Goal: Information Seeking & Learning: Learn about a topic

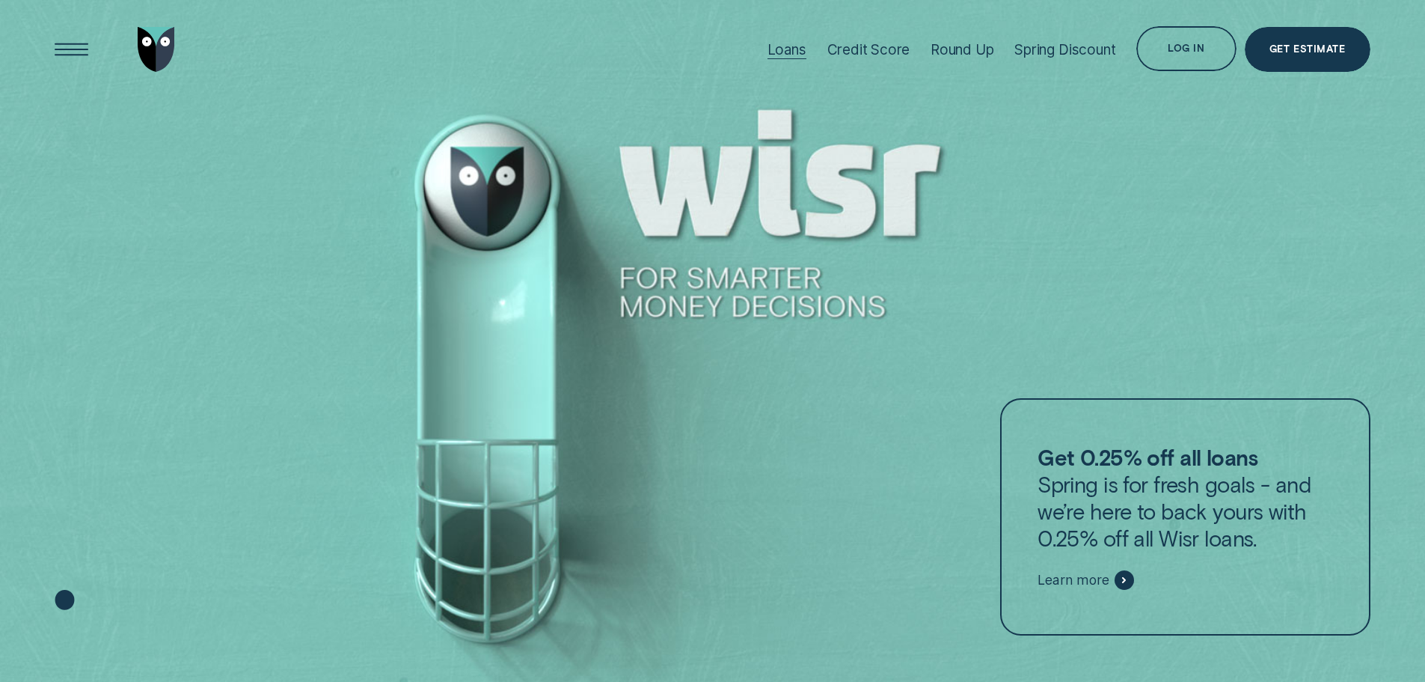
click at [792, 55] on div "Loans" at bounding box center [787, 49] width 39 height 17
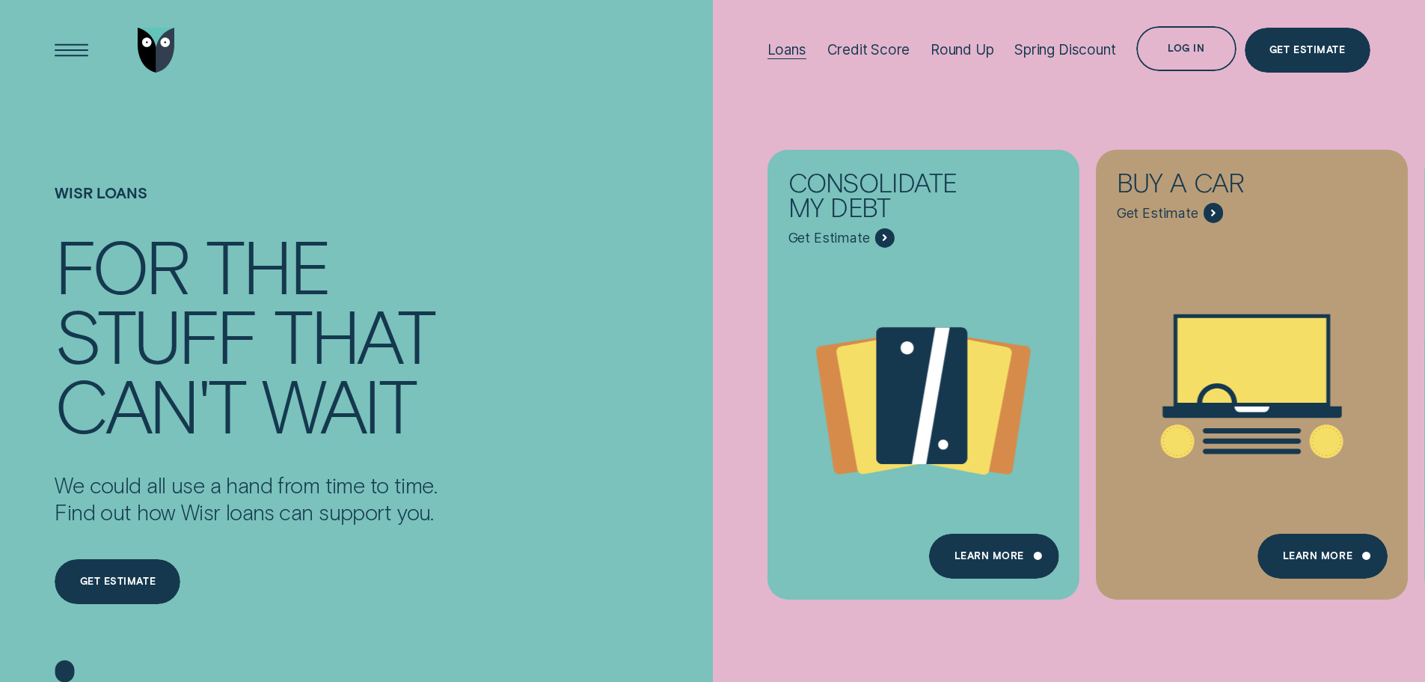
click at [793, 56] on div "Loans" at bounding box center [787, 49] width 39 height 17
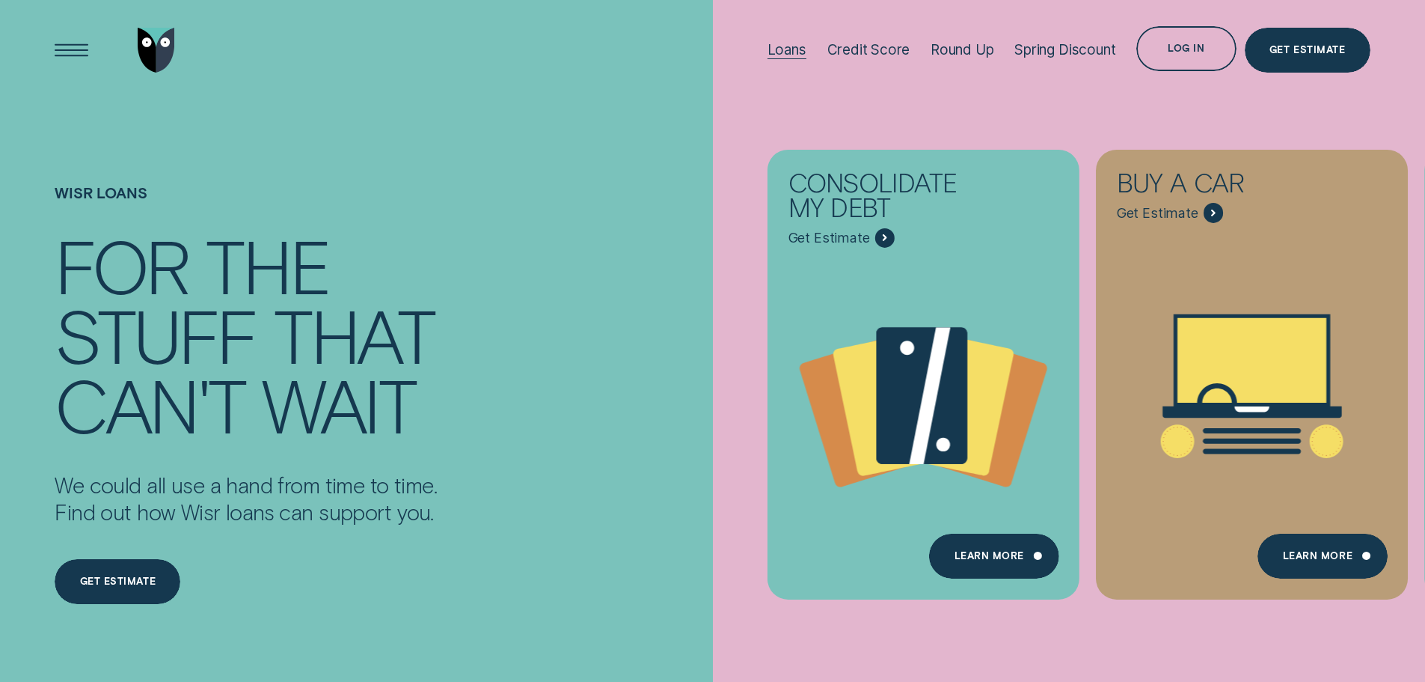
click at [793, 56] on div "Loans" at bounding box center [787, 49] width 39 height 17
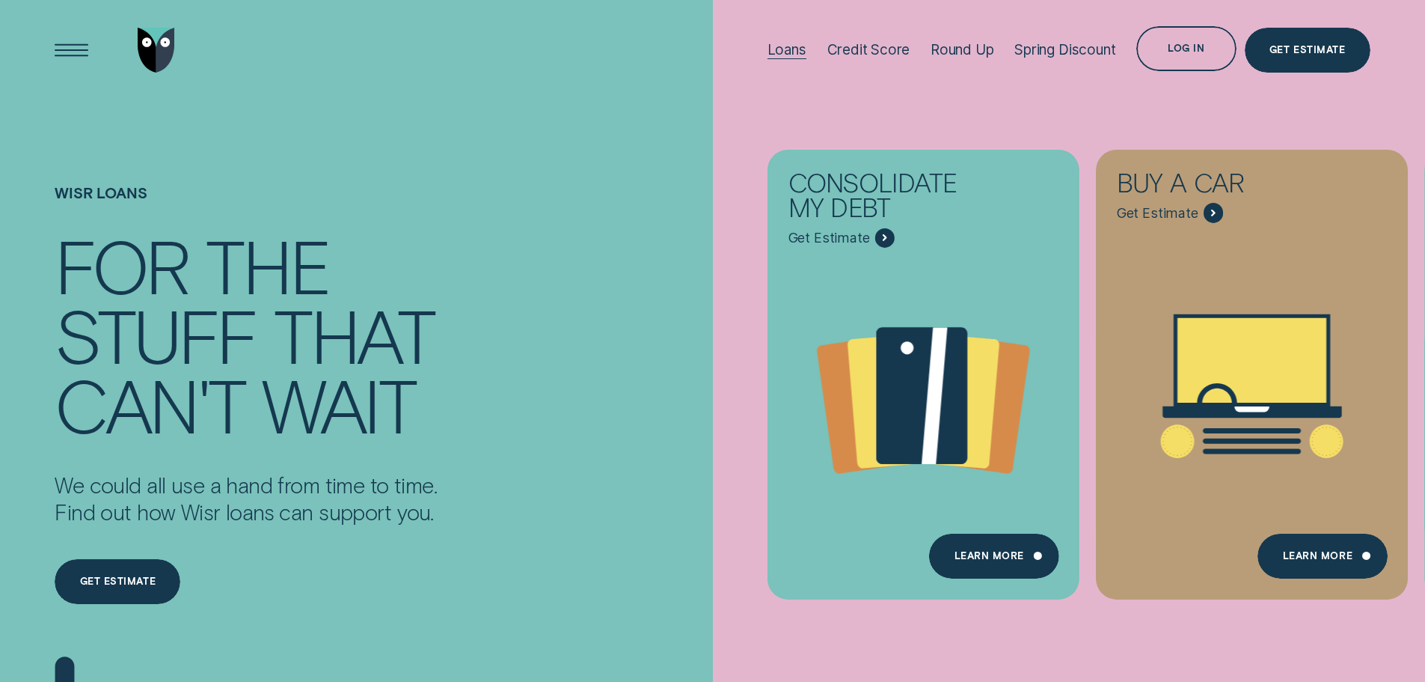
click at [793, 56] on div "Loans" at bounding box center [787, 49] width 39 height 17
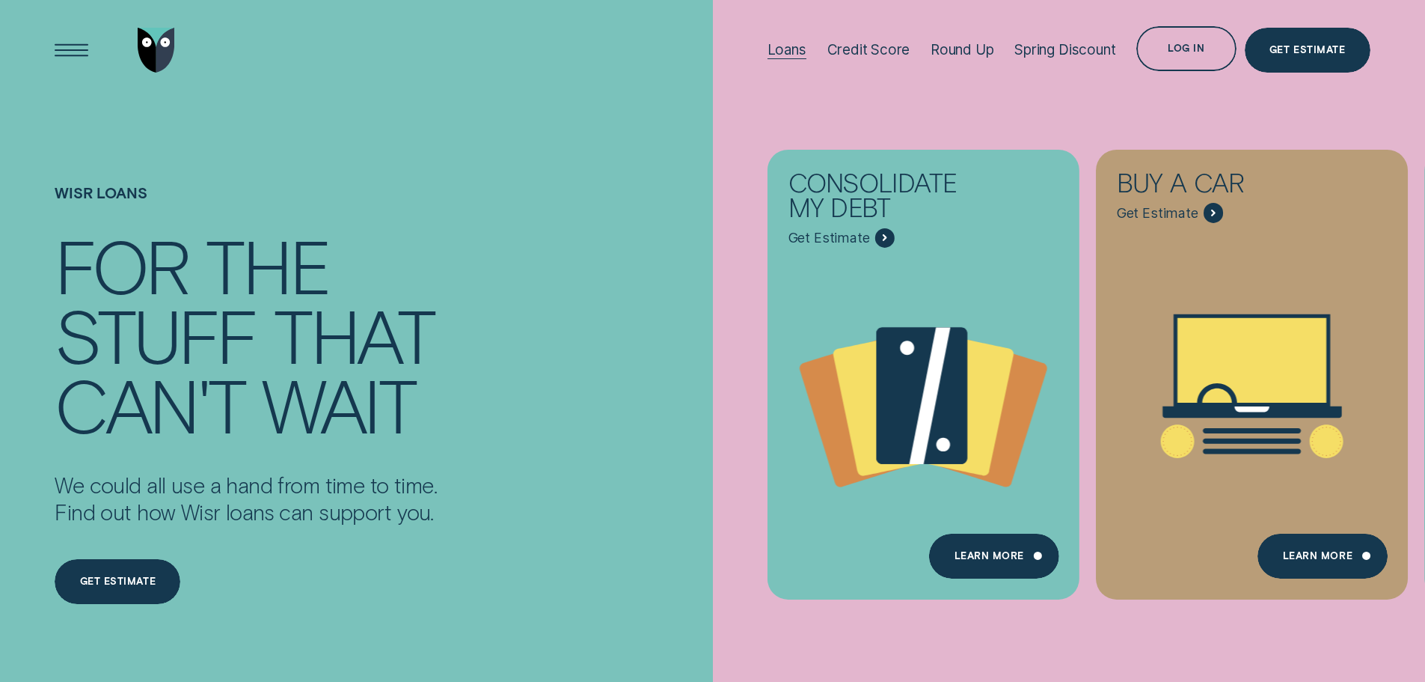
click at [782, 44] on div "Loans" at bounding box center [787, 49] width 39 height 17
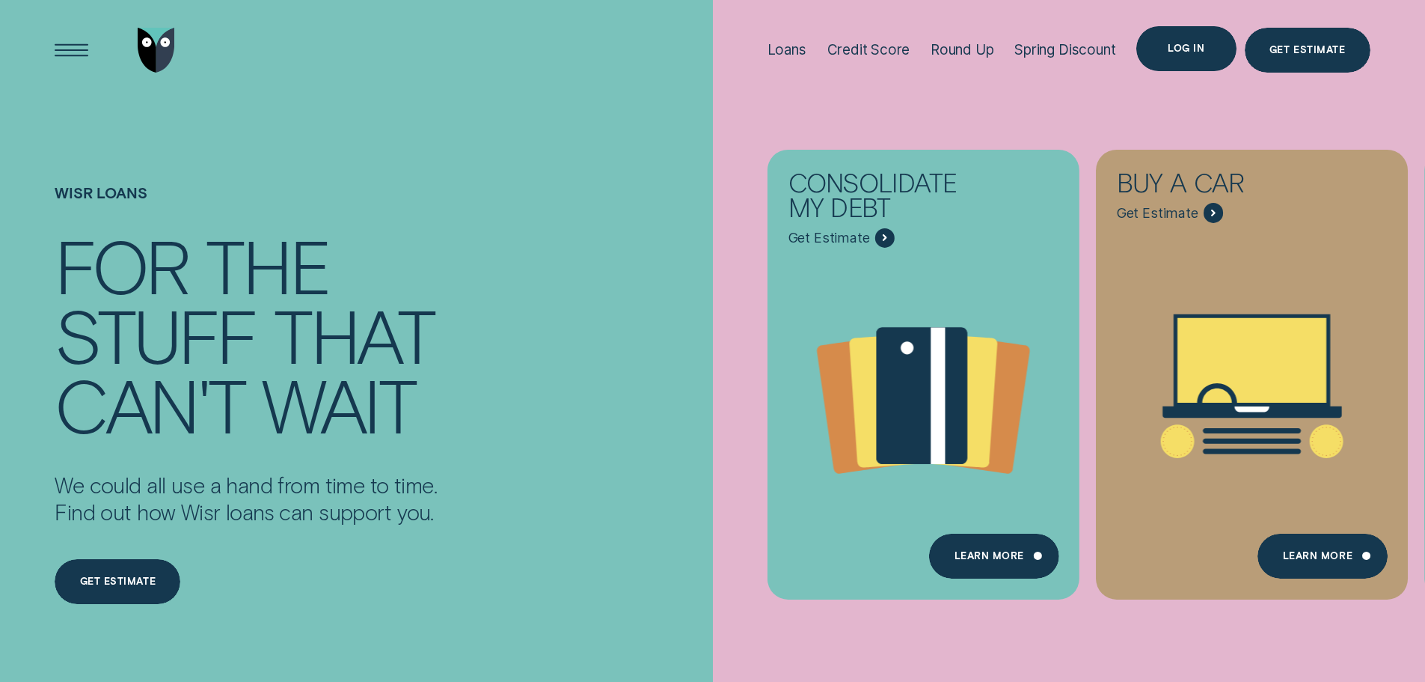
click at [1161, 53] on div "Log in" at bounding box center [1187, 48] width 100 height 45
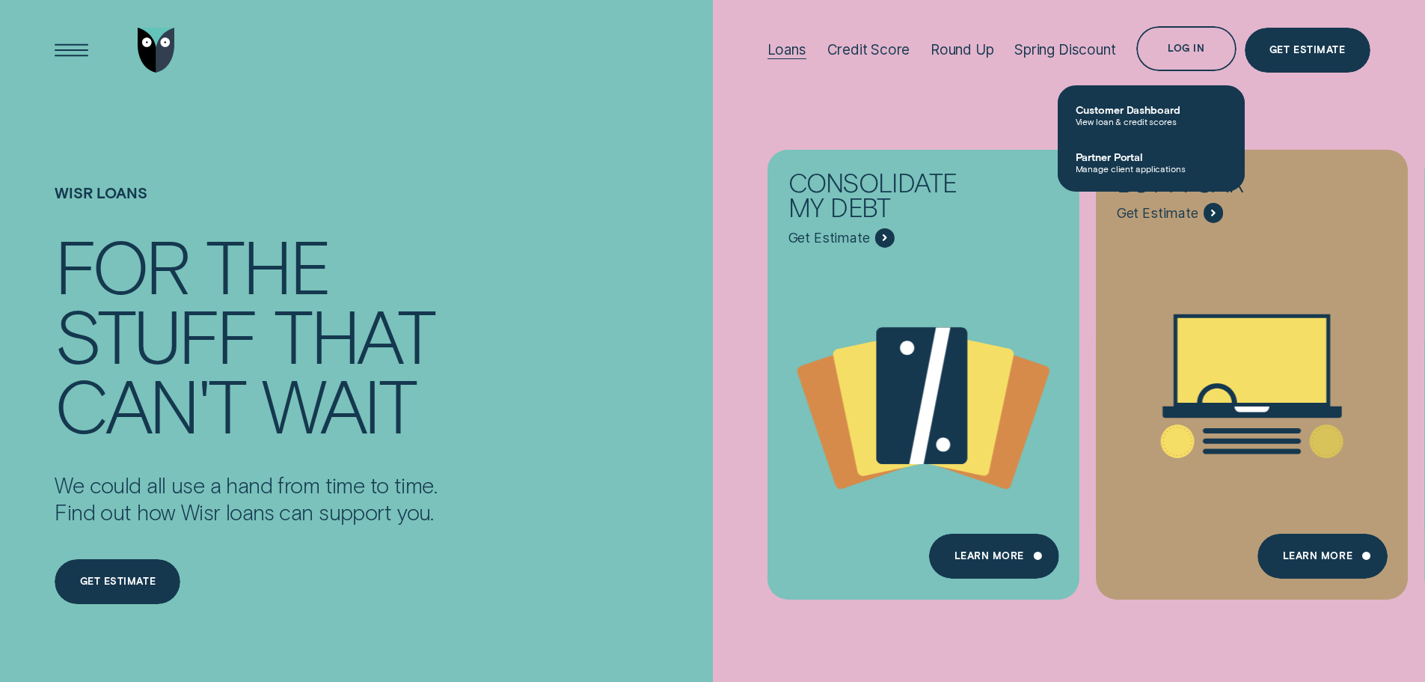
click at [784, 54] on div "Loans" at bounding box center [787, 49] width 39 height 17
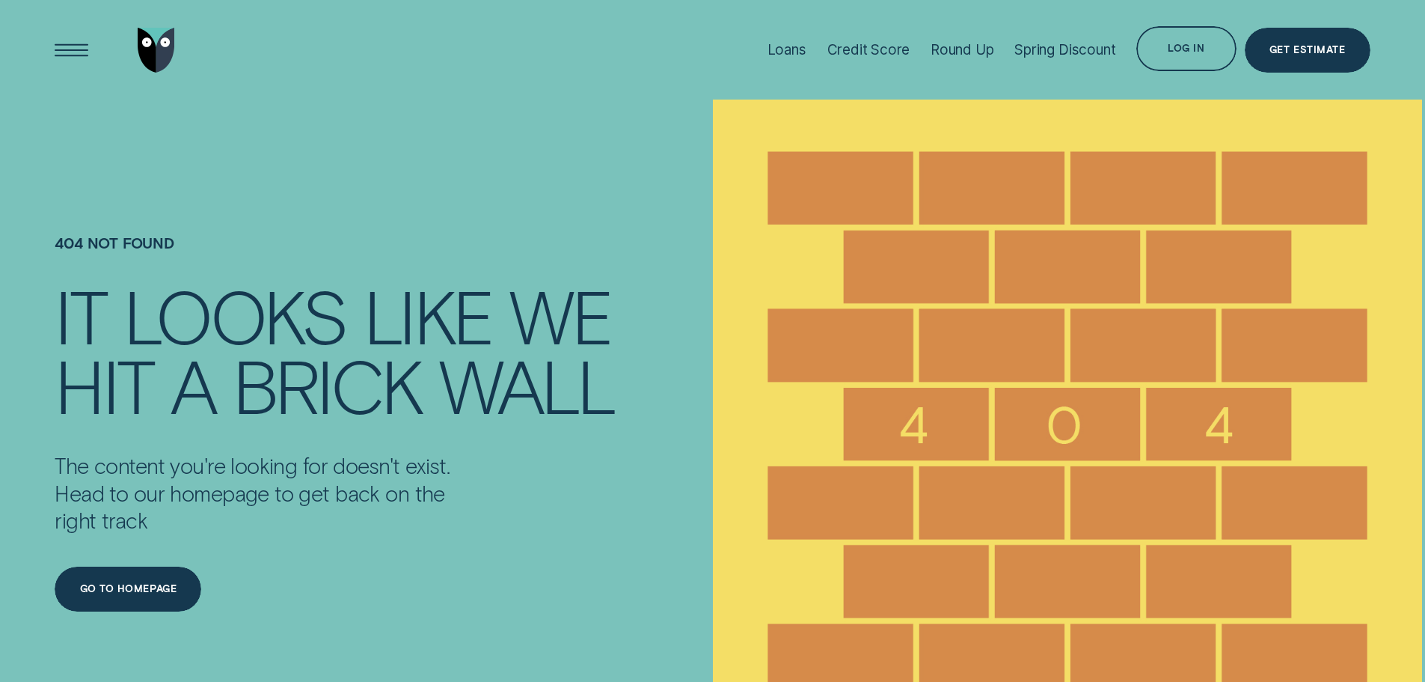
scroll to position [1, 0]
click at [791, 36] on div "Loans" at bounding box center [787, 49] width 39 height 100
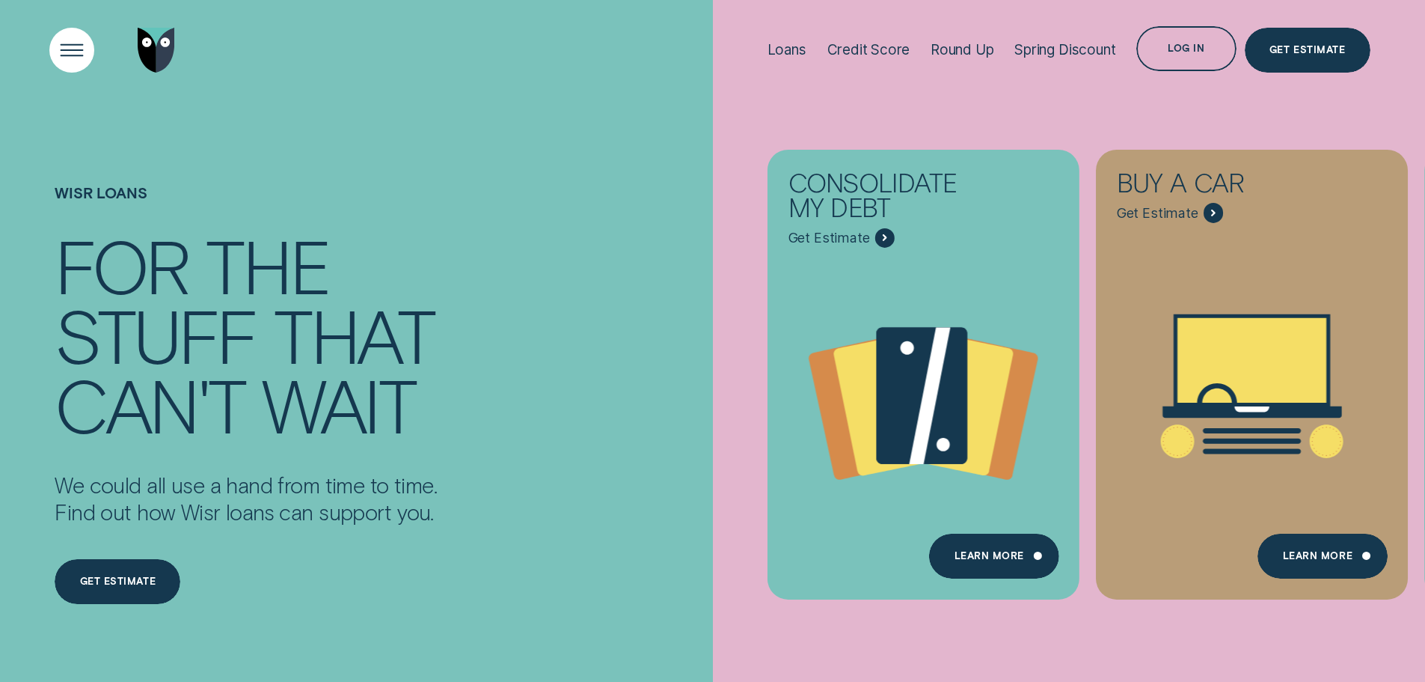
click at [61, 55] on div "Open Menu" at bounding box center [72, 50] width 64 height 64
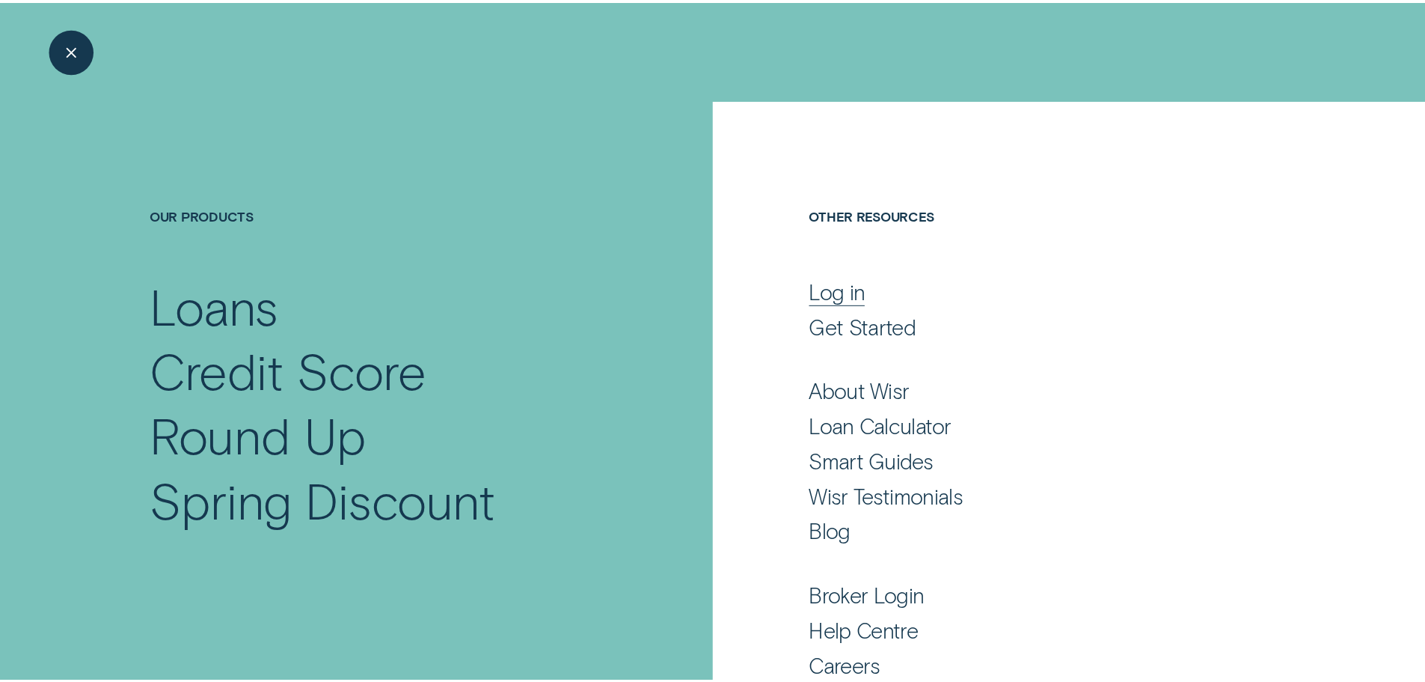
scroll to position [99, 0]
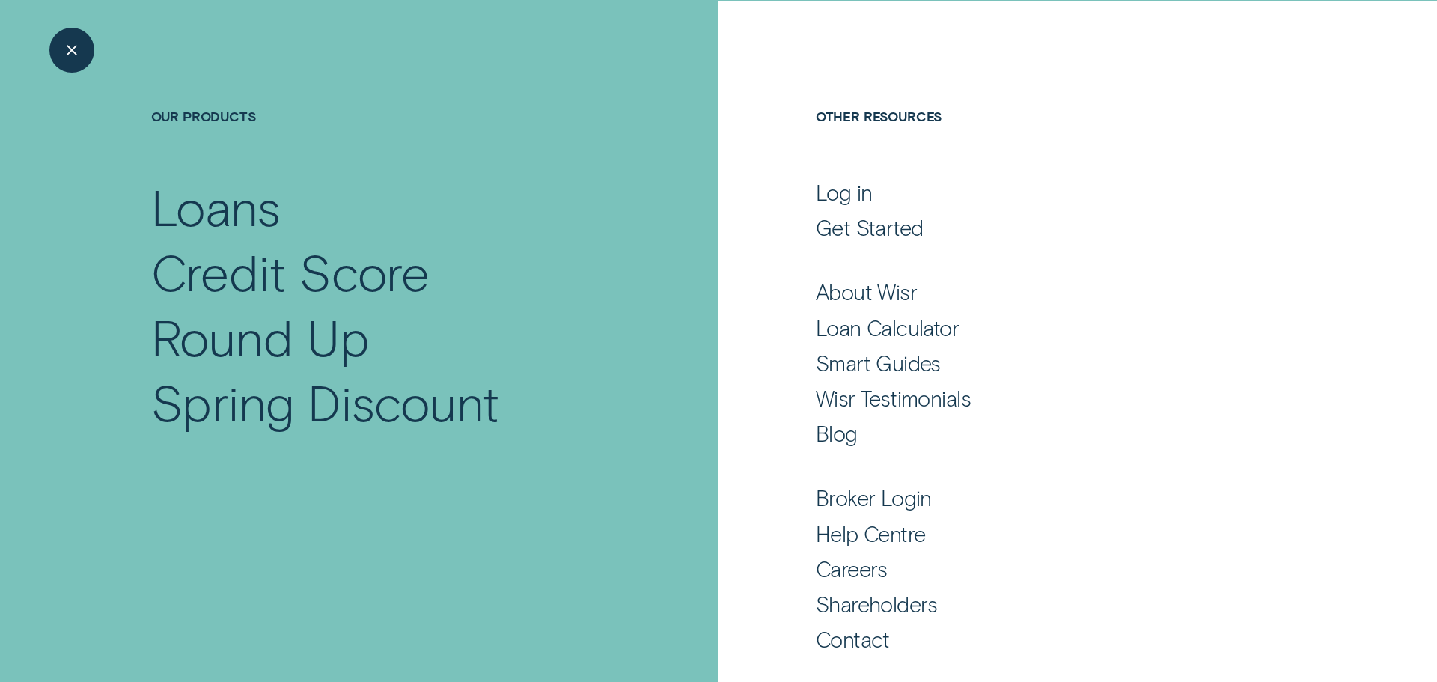
click at [885, 364] on div "Smart Guides" at bounding box center [878, 362] width 125 height 27
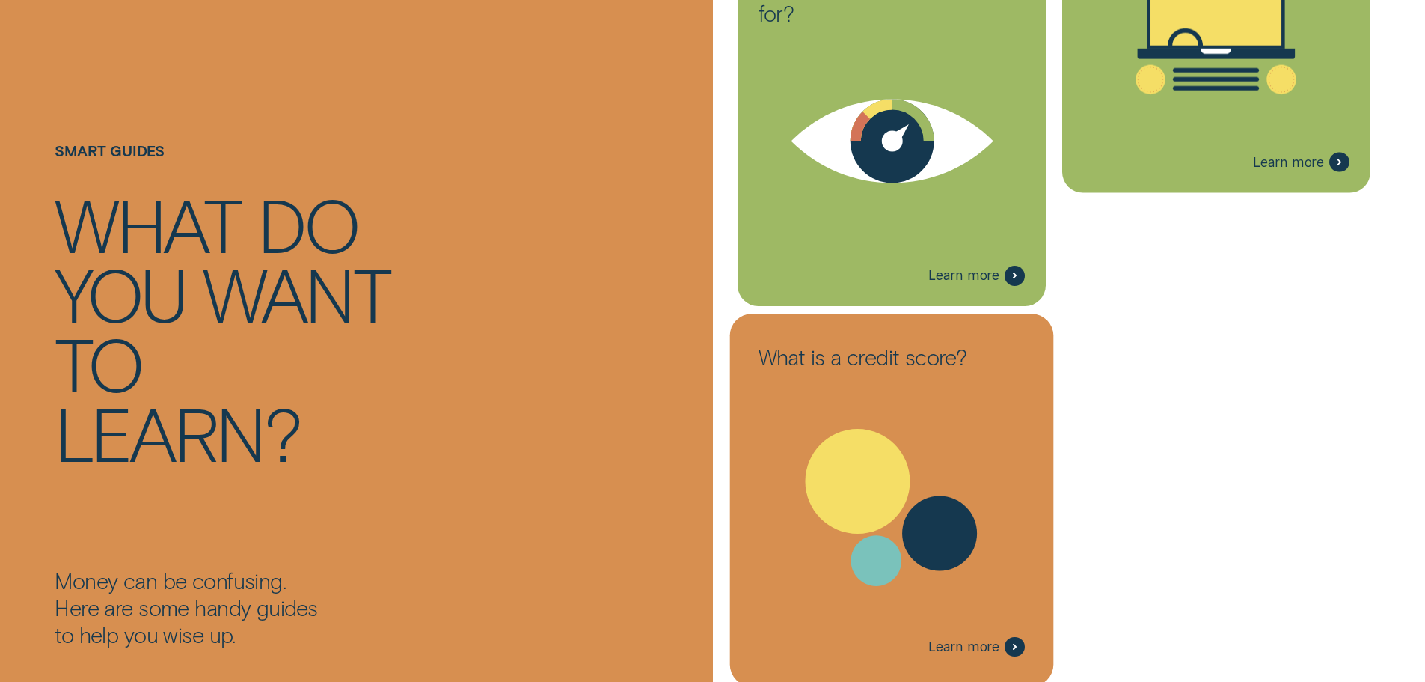
scroll to position [3341, 0]
